Goal: Find specific page/section

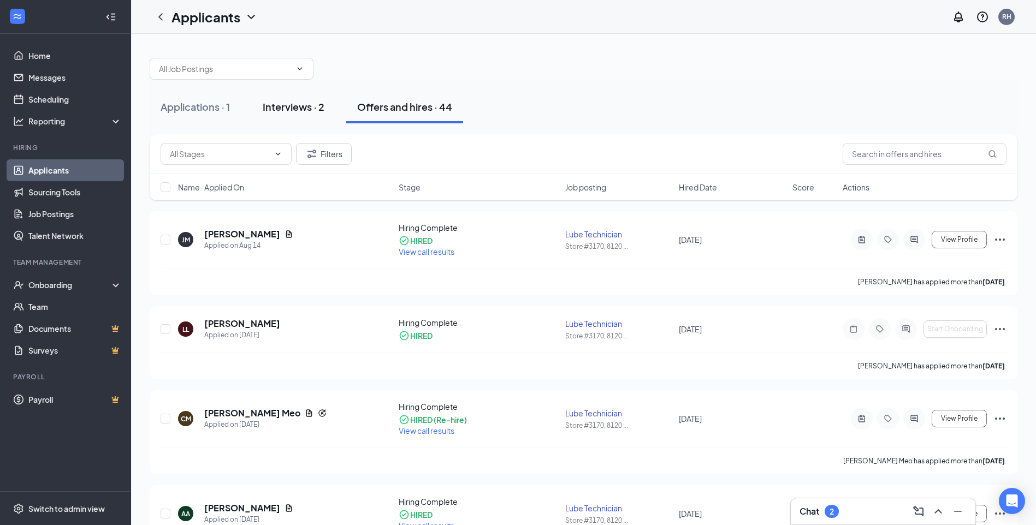
click at [314, 108] on div "Interviews · 2" at bounding box center [294, 107] width 62 height 14
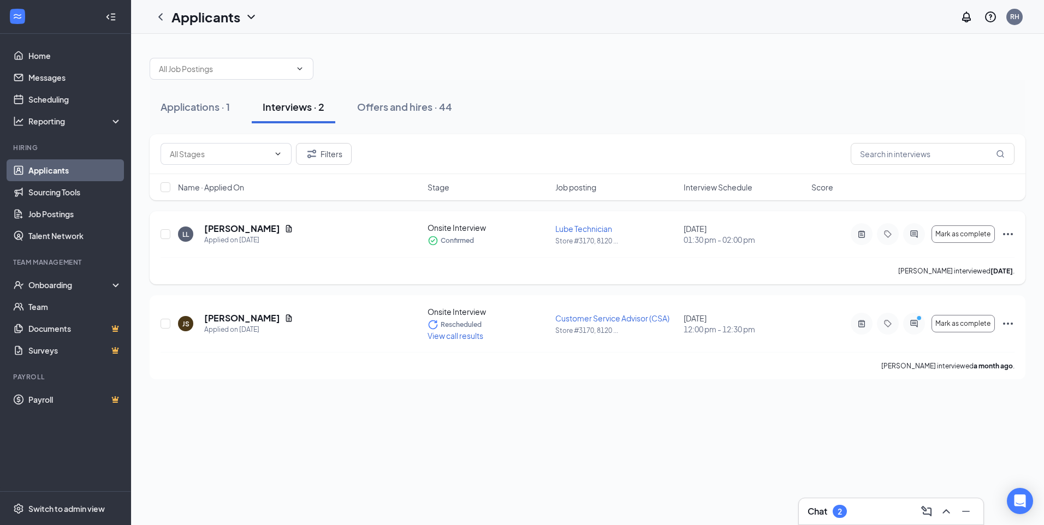
click at [1007, 240] on icon "Ellipses" at bounding box center [1008, 234] width 13 height 13
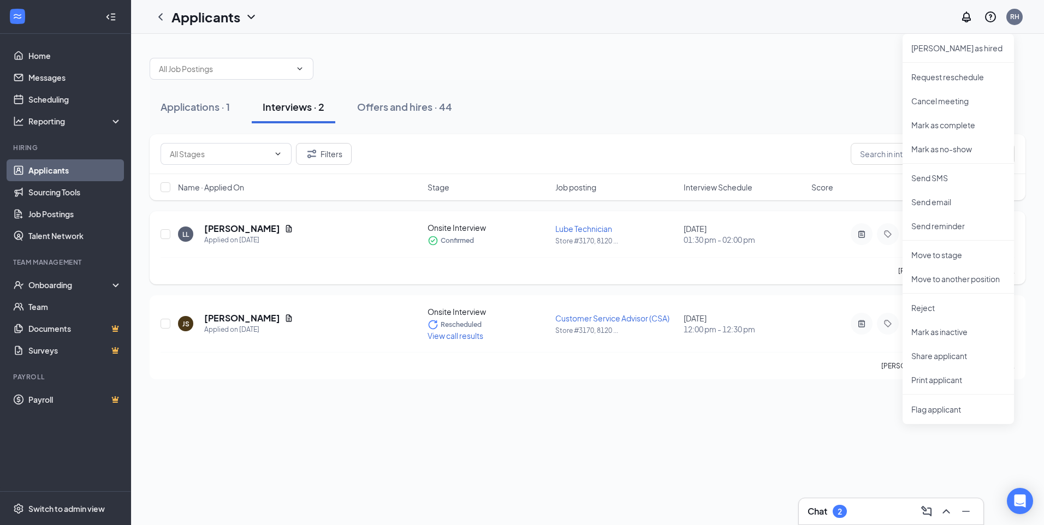
click at [838, 256] on div "[PERSON_NAME] Applied on [DATE] Onsite Interview Confirmed Lube Technician Stor…" at bounding box center [588, 239] width 854 height 35
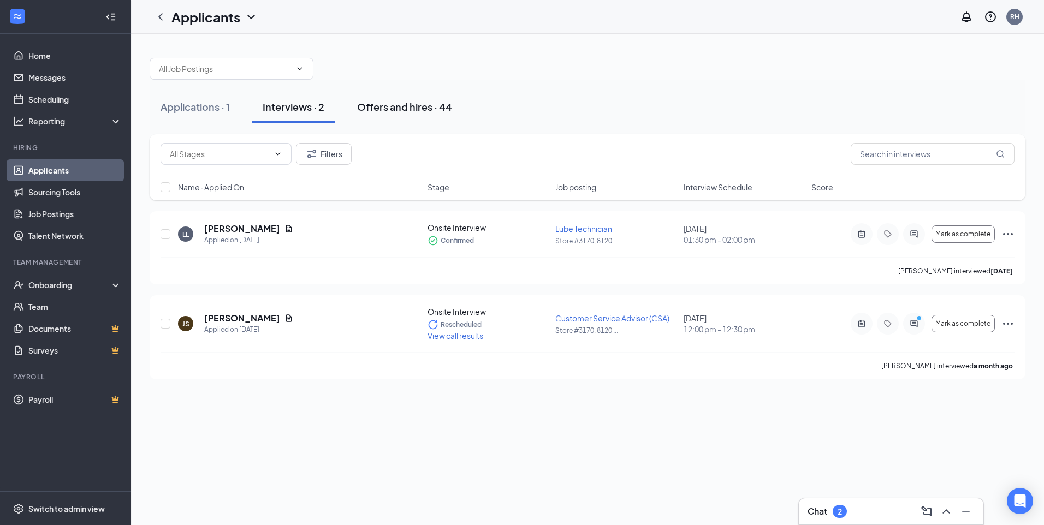
click at [427, 100] on div "Offers and hires · 44" at bounding box center [404, 107] width 95 height 14
